Goal: Information Seeking & Learning: Learn about a topic

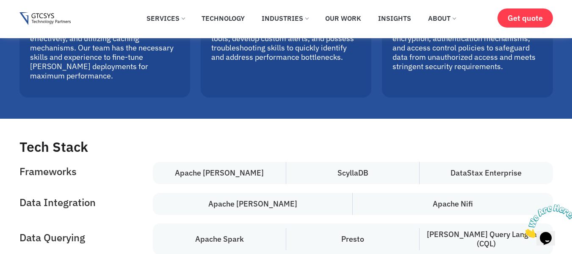
scroll to position [3236, 0]
drag, startPoint x: 261, startPoint y: 94, endPoint x: 182, endPoint y: 97, distance: 79.7
click at [182, 161] on h4 "Apache [PERSON_NAME]" at bounding box center [219, 172] width 133 height 22
copy h4 "Apache [PERSON_NAME]"
drag, startPoint x: 375, startPoint y: 92, endPoint x: 328, endPoint y: 96, distance: 47.2
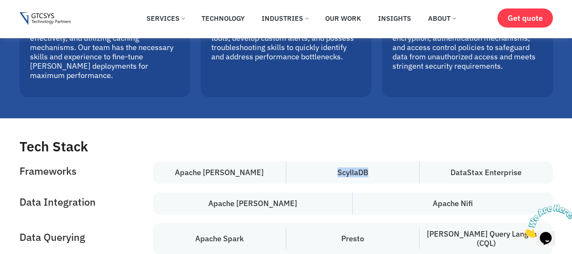
click at [328, 161] on h4 "ScyllaDB" at bounding box center [352, 172] width 133 height 22
copy h4 "ScyllaDB"
drag, startPoint x: 532, startPoint y: 98, endPoint x: 439, endPoint y: 99, distance: 93.2
click at [439, 161] on h4 "DataStax Enterprise" at bounding box center [486, 172] width 133 height 22
copy h4 "DataStax Enterprise"
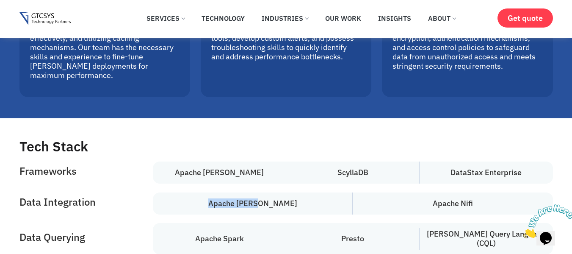
drag, startPoint x: 281, startPoint y: 123, endPoint x: 224, endPoint y: 129, distance: 57.5
click at [224, 192] on h4 "Apache [PERSON_NAME]" at bounding box center [253, 203] width 200 height 22
copy h4 "Apache [PERSON_NAME]"
drag, startPoint x: 487, startPoint y: 122, endPoint x: 430, endPoint y: 130, distance: 57.2
click at [430, 192] on h4 "Apache Nifi" at bounding box center [453, 203] width 200 height 22
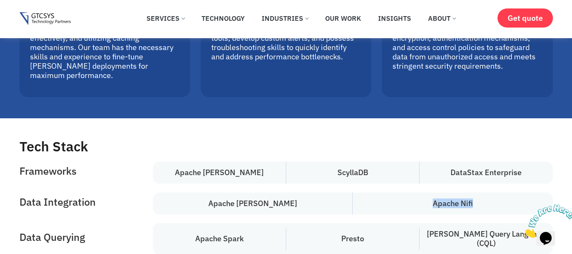
copy h4 "Apache Nifi"
drag, startPoint x: 256, startPoint y: 155, endPoint x: 183, endPoint y: 159, distance: 73.4
click at [183, 227] on h4 "Apache Spark" at bounding box center [219, 238] width 133 height 22
copy h4 "Apache Spark"
drag, startPoint x: 374, startPoint y: 153, endPoint x: 338, endPoint y: 155, distance: 36.0
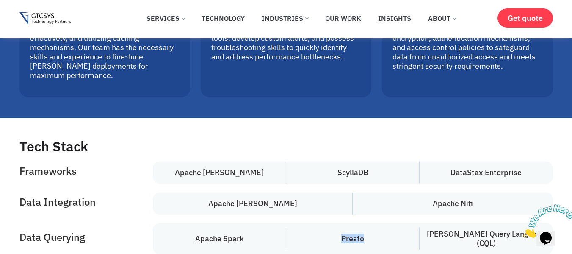
click at [338, 227] on h4 "Presto" at bounding box center [352, 238] width 133 height 22
copy h4 "Presto"
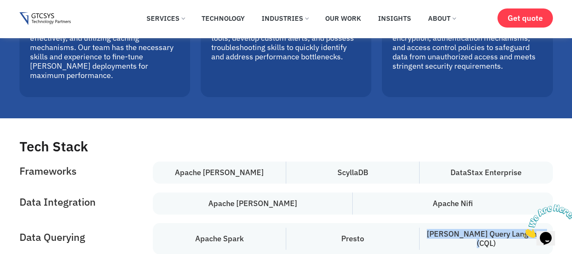
drag, startPoint x: 528, startPoint y: 159, endPoint x: 559, endPoint y: 158, distance: 31.4
copy h4 "[PERSON_NAME] Query Language (CQL)"
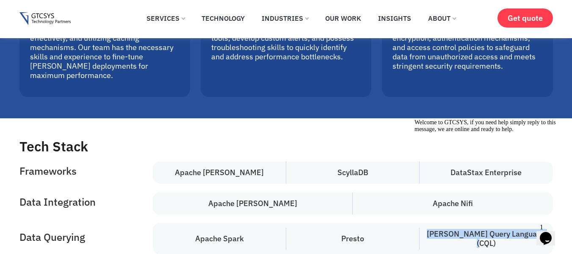
scroll to position [3247, 0]
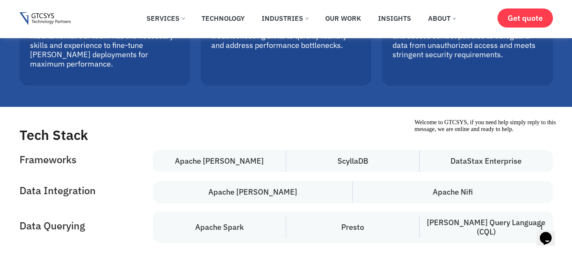
drag, startPoint x: 249, startPoint y: 185, endPoint x: 182, endPoint y: 182, distance: 66.6
copy h4 "Prometheus"
drag, startPoint x: 374, startPoint y: 188, endPoint x: 339, endPoint y: 185, distance: 34.9
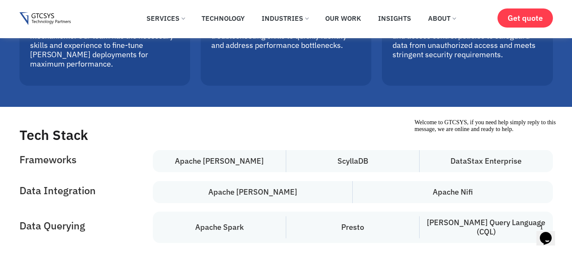
copy h4 "Grafana"
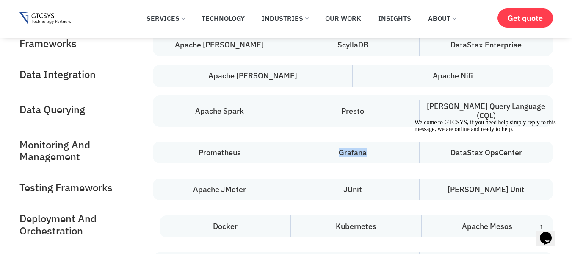
scroll to position [3364, 0]
drag, startPoint x: 526, startPoint y: 64, endPoint x: 452, endPoint y: 65, distance: 73.7
click at [452, 141] on h4 "DataStax OpsCenter" at bounding box center [486, 152] width 133 height 22
drag, startPoint x: 251, startPoint y: 102, endPoint x: 190, endPoint y: 105, distance: 61.1
click at [190, 178] on h4 "Apache JMeter" at bounding box center [219, 189] width 133 height 22
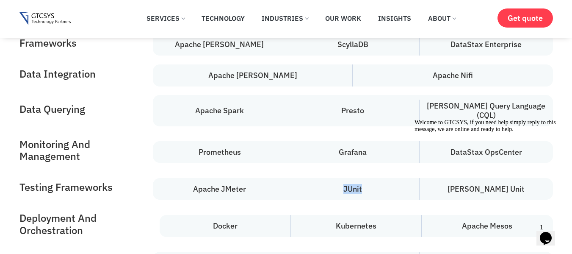
drag, startPoint x: 374, startPoint y: 100, endPoint x: 336, endPoint y: 105, distance: 39.4
click at [336, 178] on h4 "JUnit" at bounding box center [352, 189] width 133 height 22
drag, startPoint x: 523, startPoint y: 100, endPoint x: 456, endPoint y: 108, distance: 67.3
click at [456, 178] on h4 "[PERSON_NAME] Unit" at bounding box center [486, 189] width 133 height 22
drag, startPoint x: 241, startPoint y: 136, endPoint x: 215, endPoint y: 140, distance: 25.7
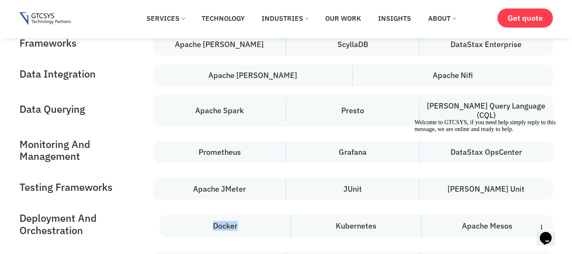
click at [215, 215] on h4 "Docker" at bounding box center [225, 226] width 131 height 22
drag, startPoint x: 385, startPoint y: 141, endPoint x: 322, endPoint y: 146, distance: 63.7
click at [322, 215] on h4 "Kubernetes" at bounding box center [356, 226] width 131 height 22
drag, startPoint x: 516, startPoint y: 140, endPoint x: 463, endPoint y: 142, distance: 53.4
click at [463, 133] on div "Welcome to GTCSYS, if you need help simply reply to this message, we are online…" at bounding box center [491, 126] width 153 height 14
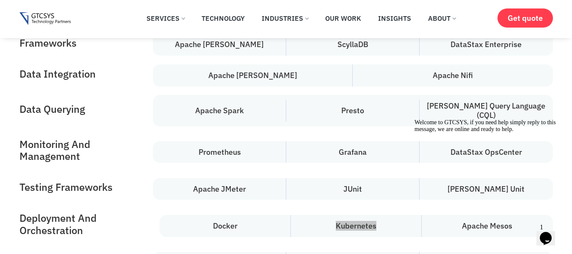
drag, startPoint x: 463, startPoint y: 142, endPoint x: 523, endPoint y: 144, distance: 60.2
click at [523, 133] on div "Welcome to GTCSYS, if you need help simply reply to this message, we are online…" at bounding box center [491, 126] width 153 height 14
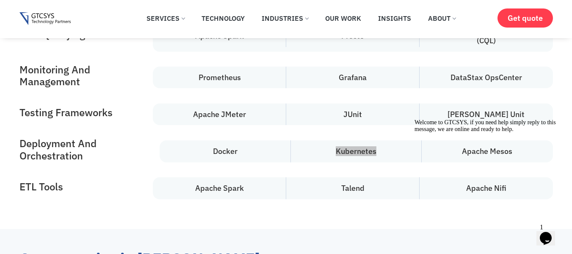
scroll to position [3446, 0]
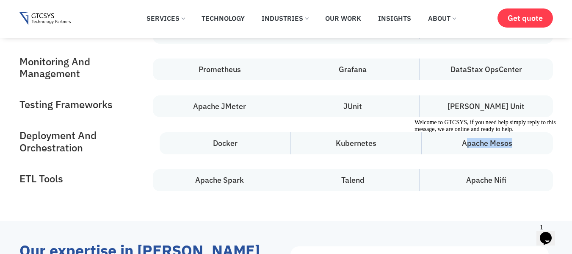
drag, startPoint x: 514, startPoint y: 57, endPoint x: 466, endPoint y: 58, distance: 47.9
click at [466, 132] on h4 "Apache Mesos" at bounding box center [487, 143] width 131 height 22
drag, startPoint x: 260, startPoint y: 92, endPoint x: 187, endPoint y: 94, distance: 72.5
click at [187, 169] on h4 "Apache Spark" at bounding box center [219, 180] width 133 height 22
drag, startPoint x: 377, startPoint y: 84, endPoint x: 338, endPoint y: 91, distance: 39.9
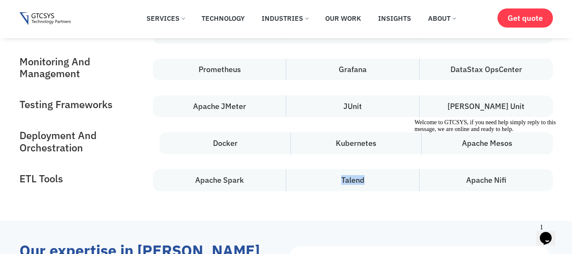
click at [338, 169] on h4 "Talend" at bounding box center [352, 180] width 133 height 22
drag, startPoint x: 510, startPoint y: 97, endPoint x: 444, endPoint y: 96, distance: 66.9
click at [444, 169] on h4 "Apache Nifi" at bounding box center [486, 180] width 133 height 22
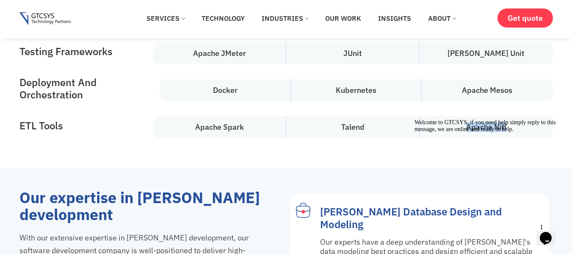
scroll to position [3503, 0]
